Goal: Transaction & Acquisition: Purchase product/service

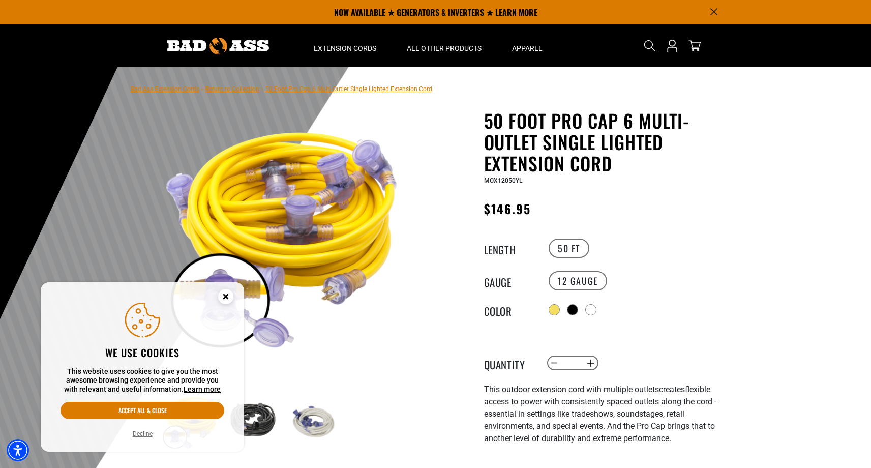
click at [725, 179] on div "MOX12050YL" at bounding box center [608, 180] width 249 height 12
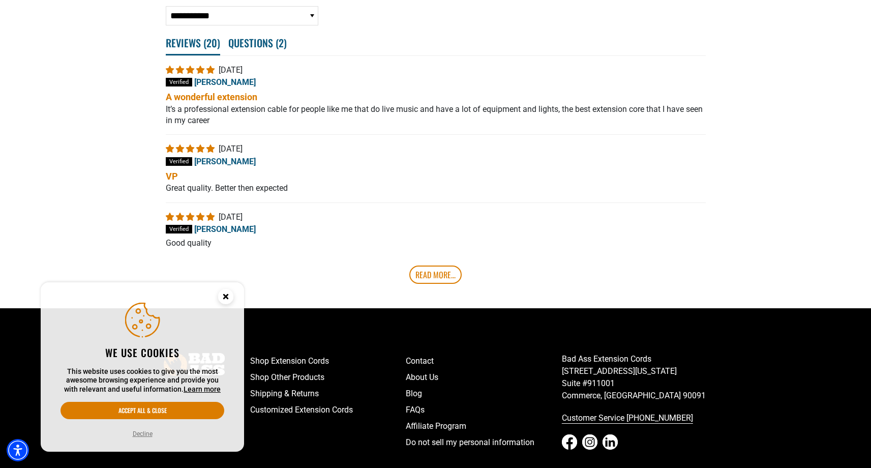
scroll to position [2371, 0]
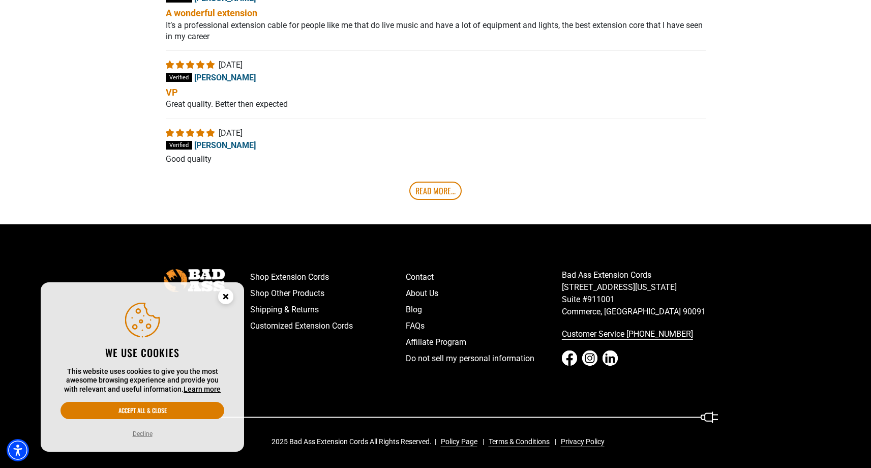
click at [227, 297] on icon "Close this option" at bounding box center [226, 296] width 4 height 4
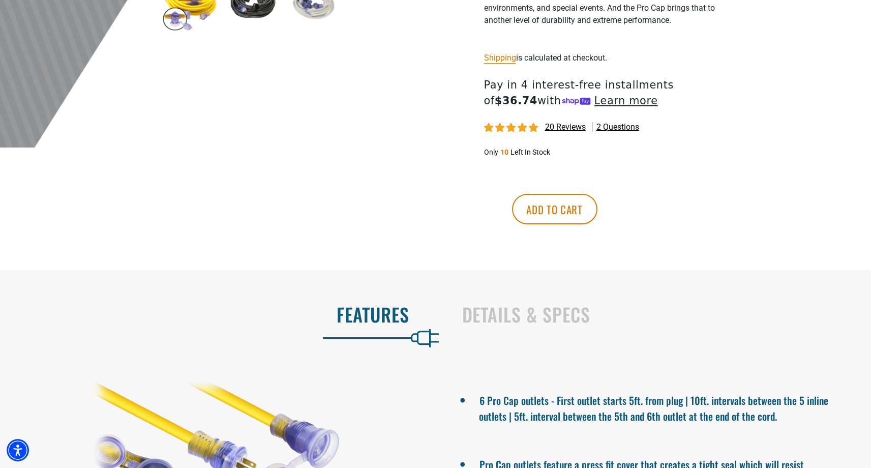
scroll to position [724, 0]
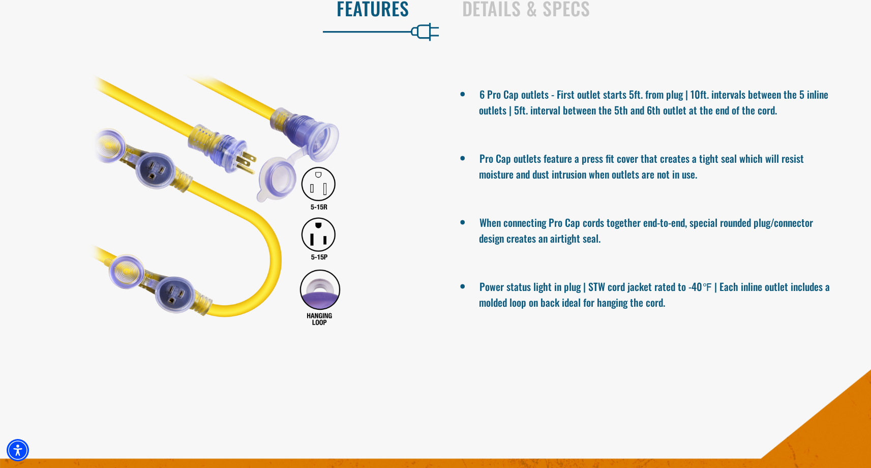
click at [676, 343] on section "Features Details & Specs 6 Pro Cap outlets - First outlet starts 5ft. from plug…" at bounding box center [435, 163] width 871 height 398
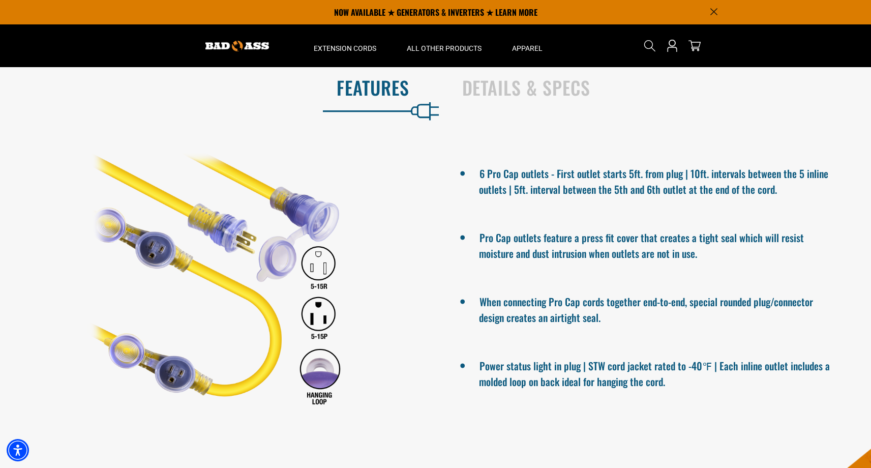
scroll to position [0, 0]
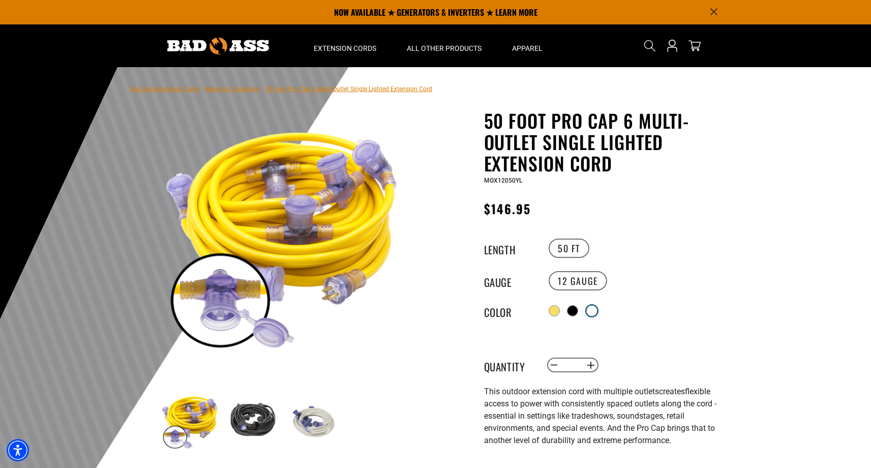
click at [597, 306] on div at bounding box center [592, 311] width 10 height 10
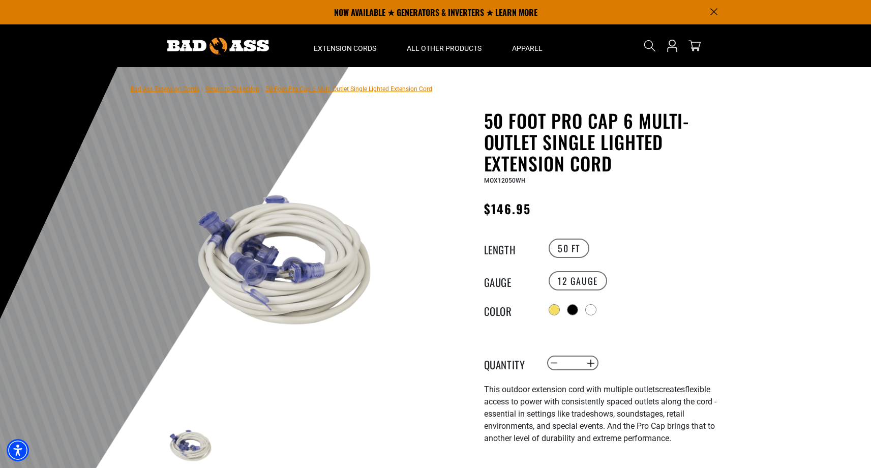
click at [708, 291] on variant-radios "Length 50 FT Gauge 12 GAUGE Color" at bounding box center [608, 277] width 249 height 80
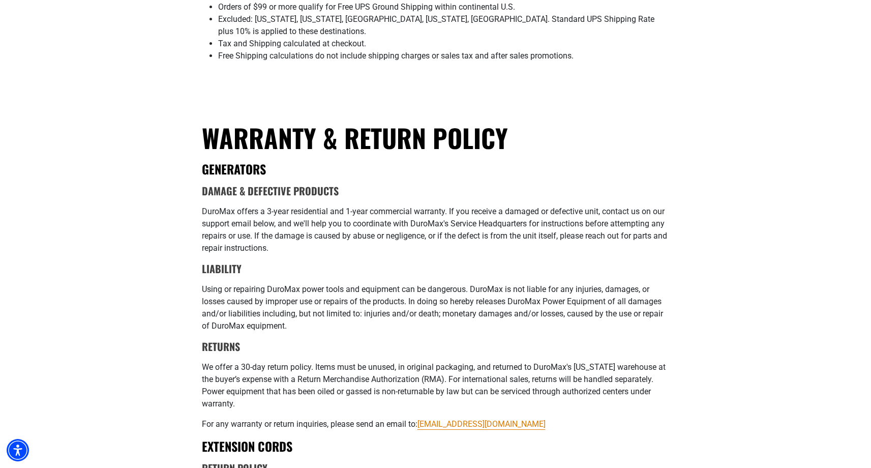
scroll to position [505, 0]
